Goal: Task Accomplishment & Management: Use online tool/utility

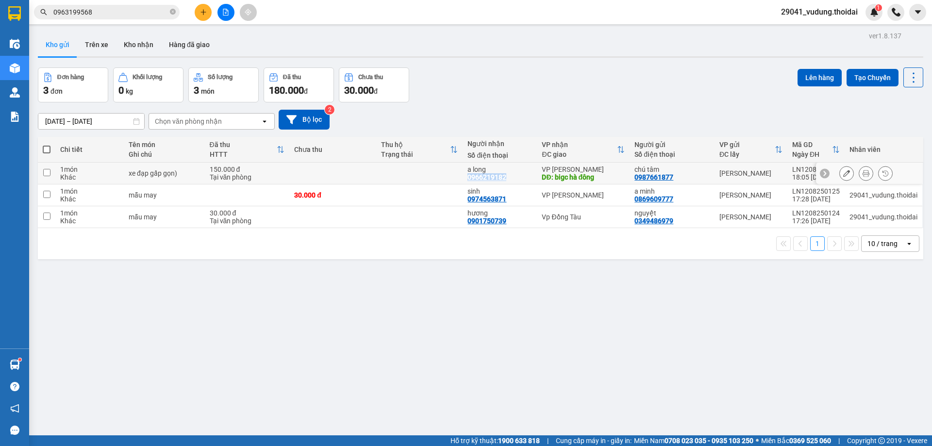
drag, startPoint x: 507, startPoint y: 179, endPoint x: 465, endPoint y: 177, distance: 41.8
click at [465, 177] on td "a long 0966219182" at bounding box center [499, 174] width 74 height 22
checkbox input "true"
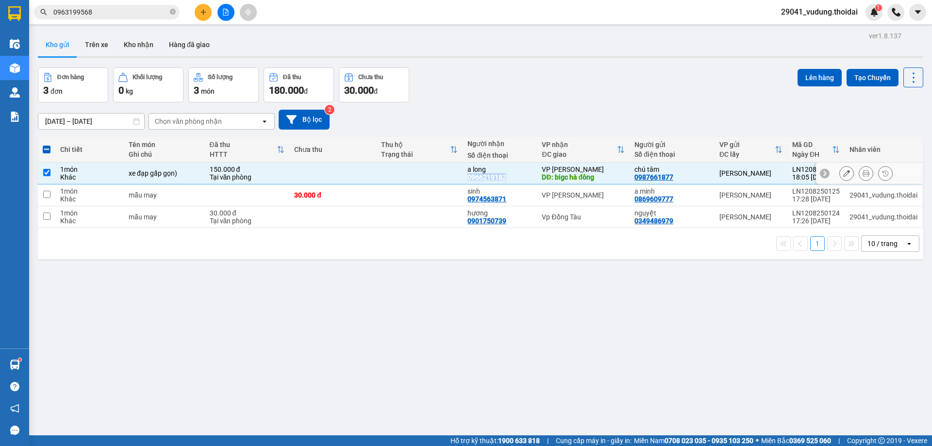
copy div "0966219182"
click at [139, 47] on button "Kho nhận" at bounding box center [138, 44] width 45 height 23
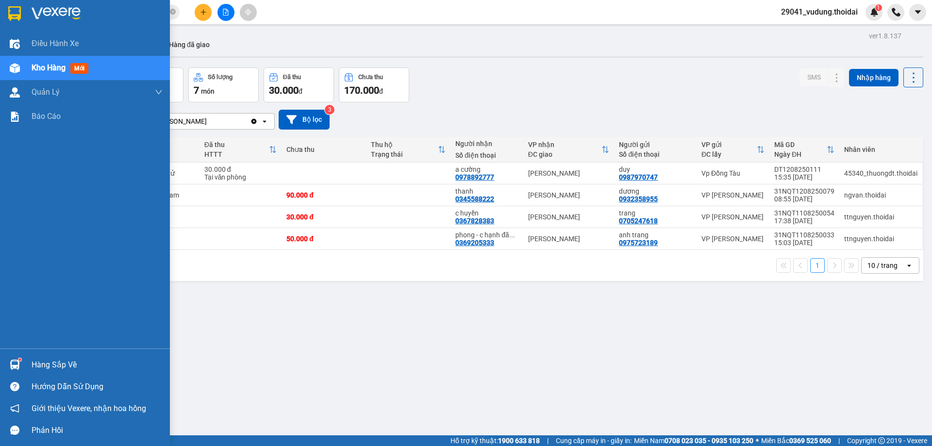
click at [52, 369] on div "Hàng sắp về" at bounding box center [97, 365] width 131 height 15
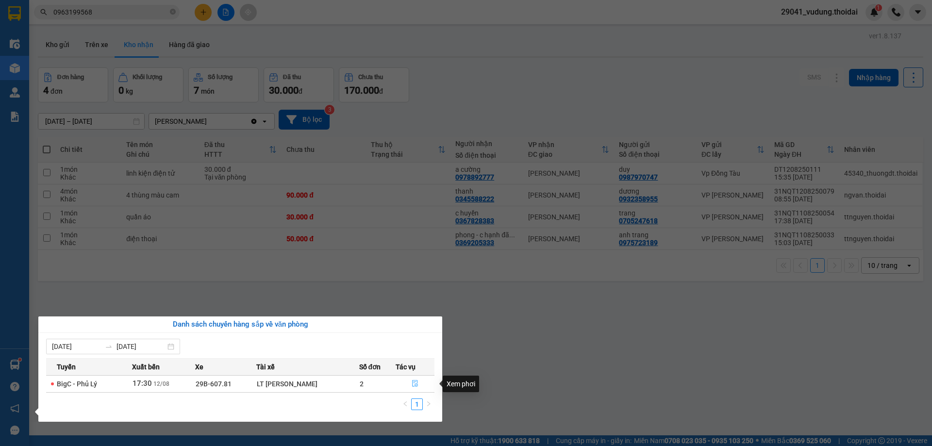
click at [412, 386] on icon "file-done" at bounding box center [415, 383] width 7 height 7
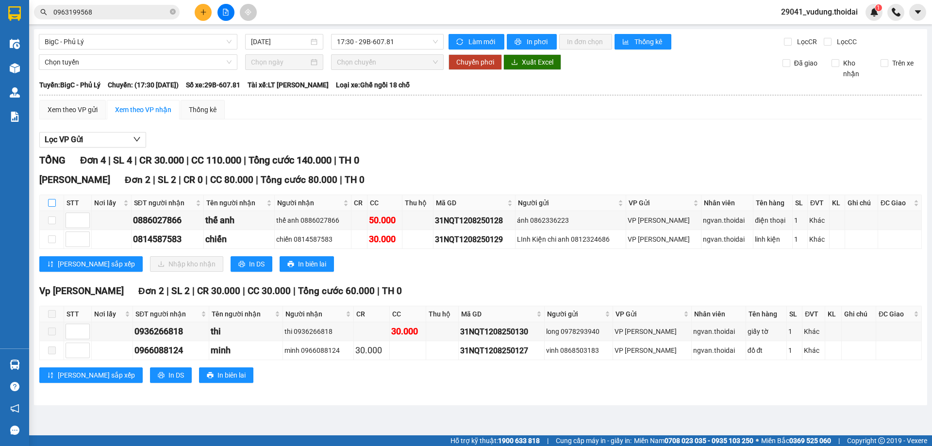
click at [54, 205] on input "checkbox" at bounding box center [52, 203] width 8 height 8
checkbox input "true"
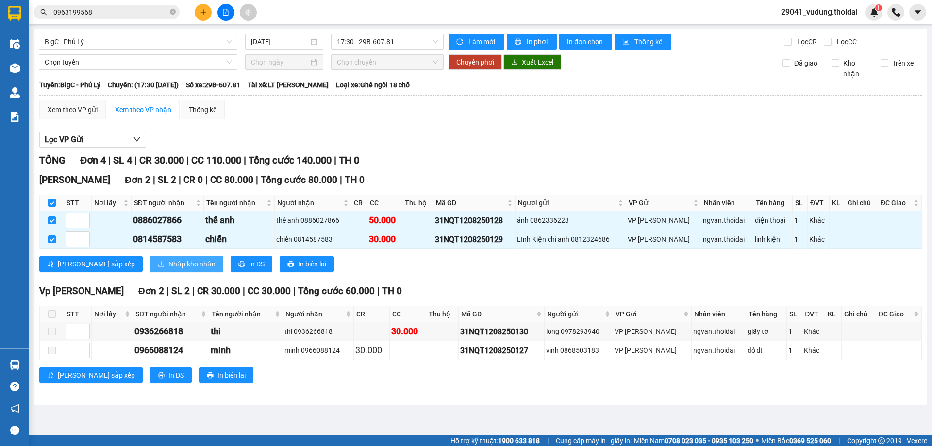
click at [168, 262] on span "Nhập kho nhận" at bounding box center [191, 264] width 47 height 11
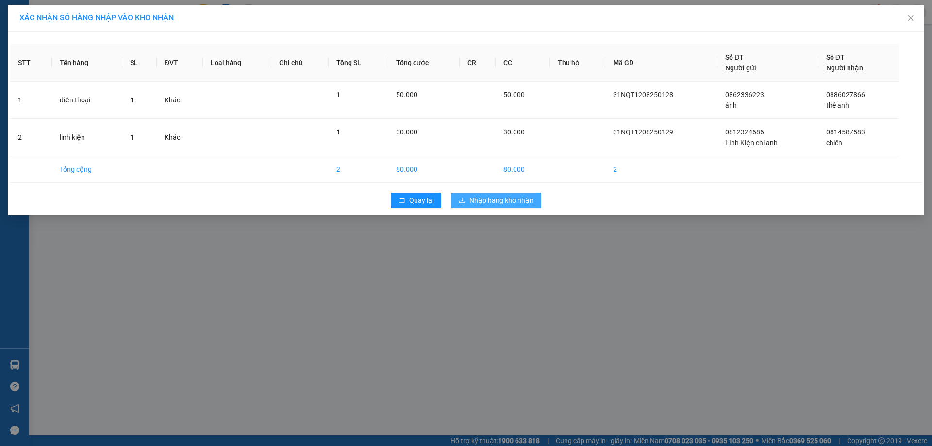
click at [475, 199] on span "Nhập hàng kho nhận" at bounding box center [501, 200] width 64 height 11
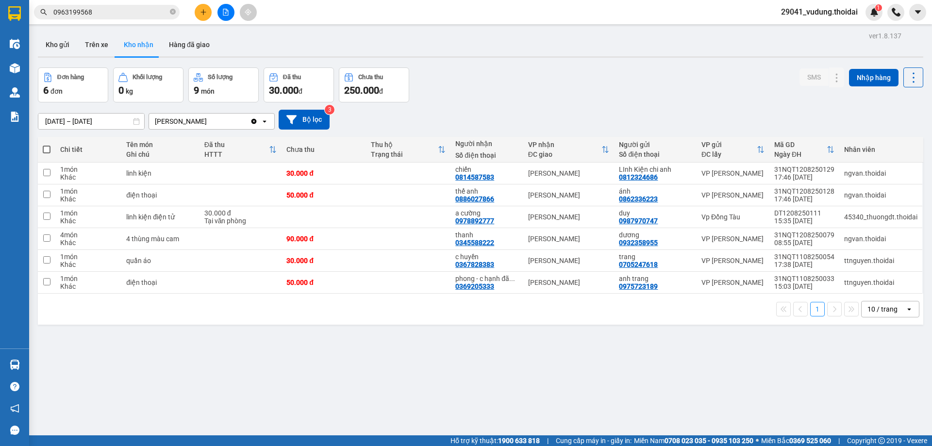
click at [130, 40] on button "Kho nhận" at bounding box center [138, 44] width 45 height 23
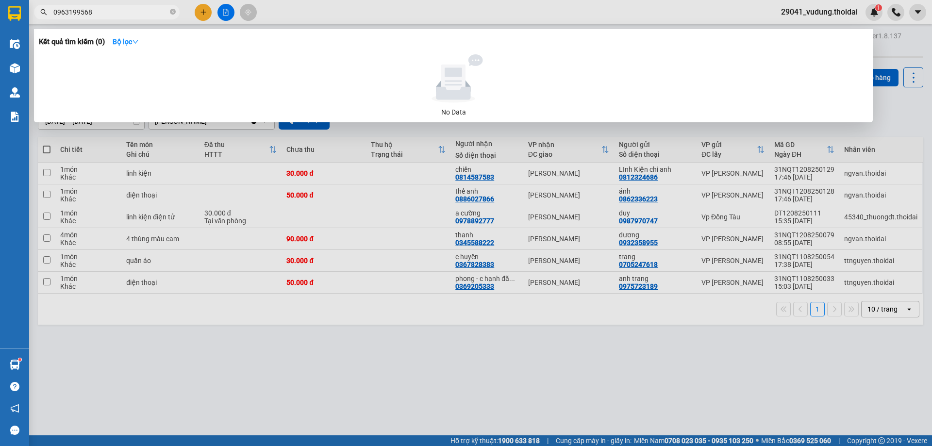
click at [89, 14] on input "0963199568" at bounding box center [110, 12] width 115 height 11
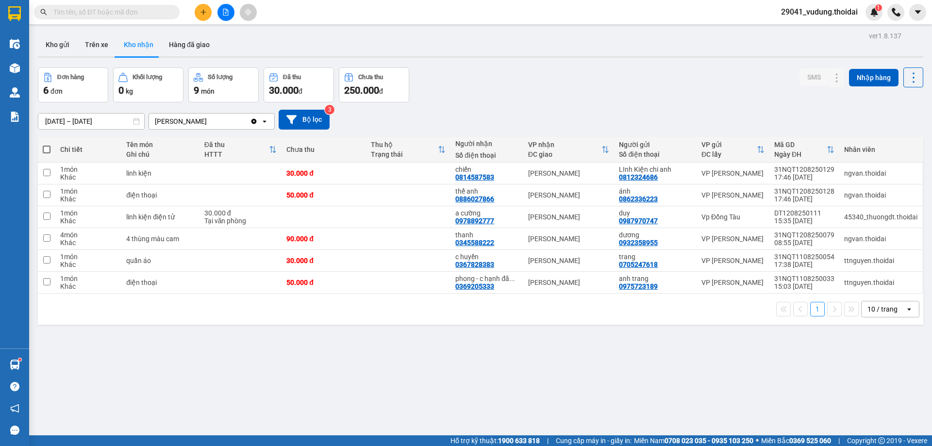
click at [308, 39] on div "Kho gửi Trên xe Kho nhận Hàng đã giao" at bounding box center [480, 46] width 885 height 26
click at [49, 43] on button "Kho gửi" at bounding box center [57, 44] width 39 height 23
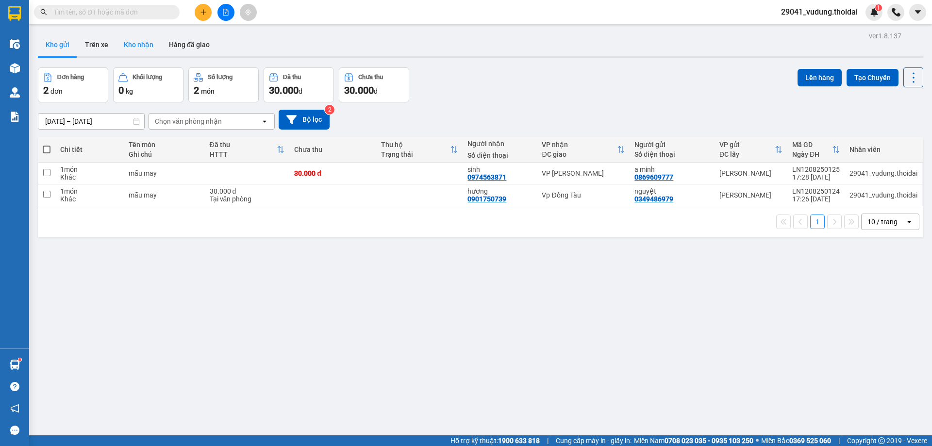
click at [135, 51] on button "Kho nhận" at bounding box center [138, 44] width 45 height 23
